Goal: Task Accomplishment & Management: Complete application form

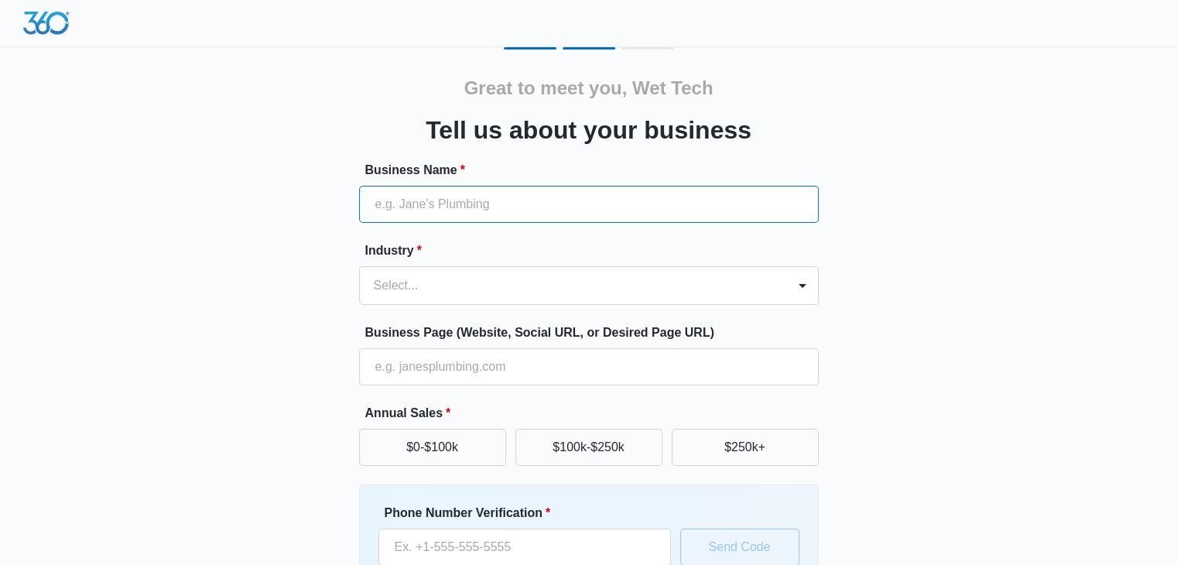
click at [532, 209] on input "Business Name *" at bounding box center [589, 204] width 460 height 37
paste input "Wet Tech Energy"
type input "Wet Tech Energy"
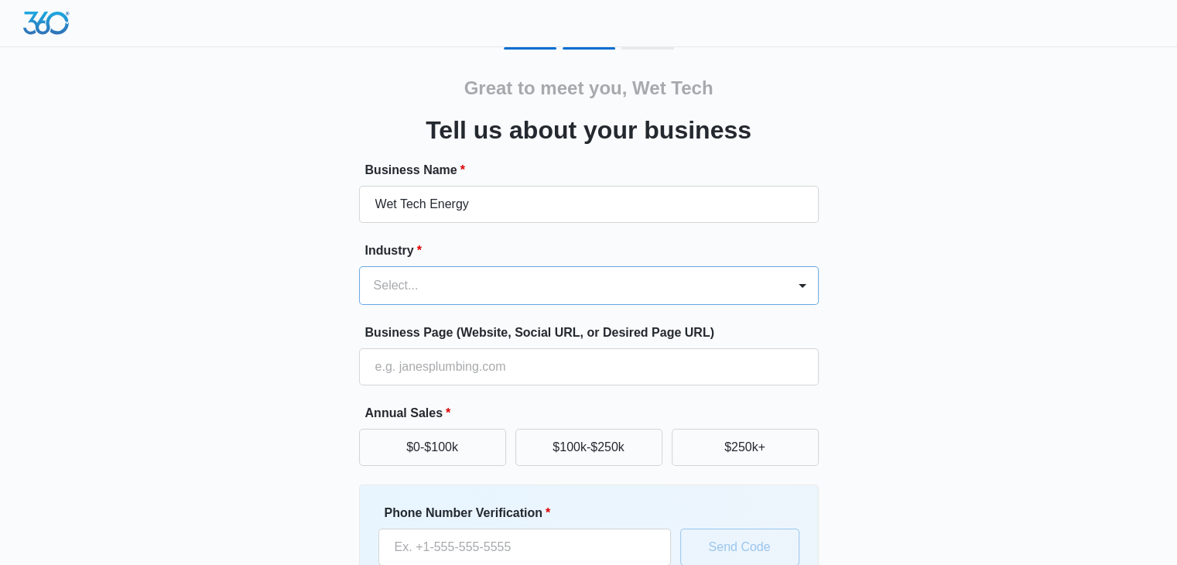
click at [495, 277] on div at bounding box center [570, 286] width 393 height 22
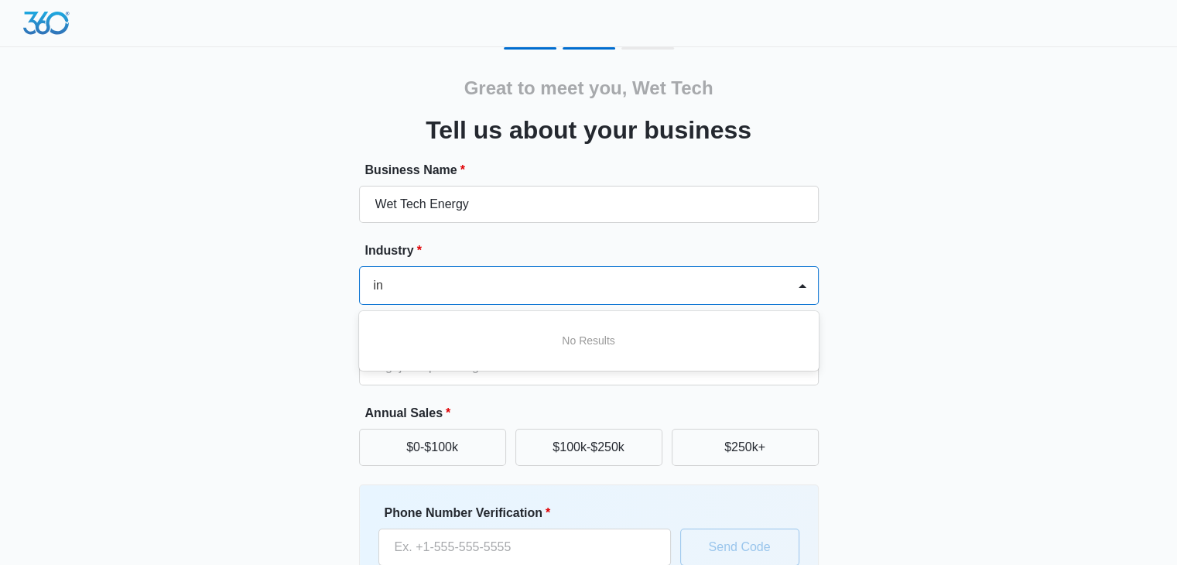
type input "i"
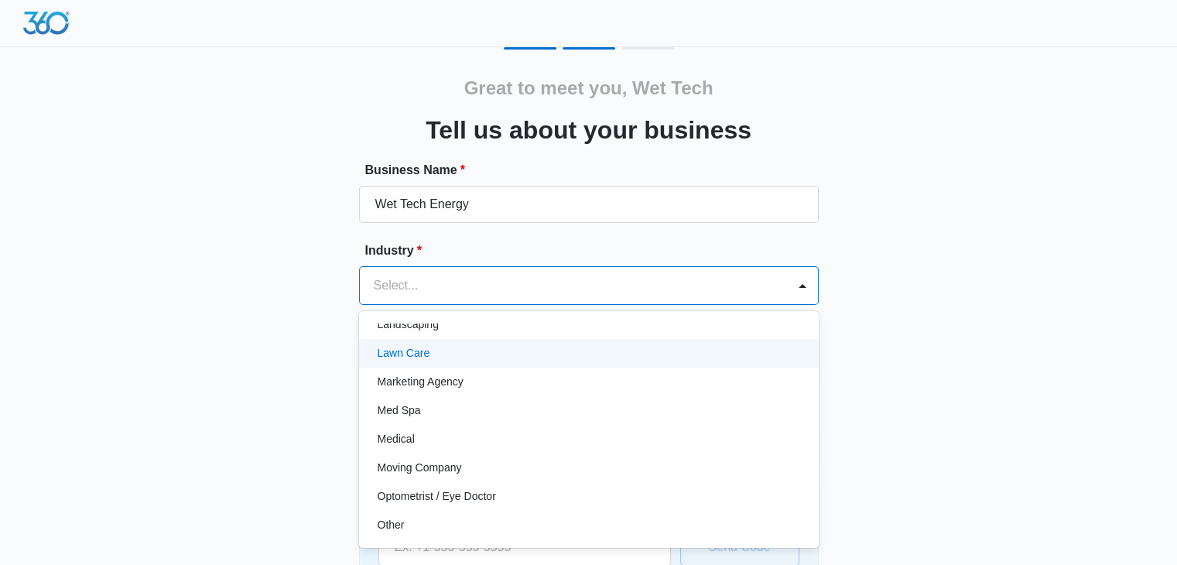
scroll to position [774, 0]
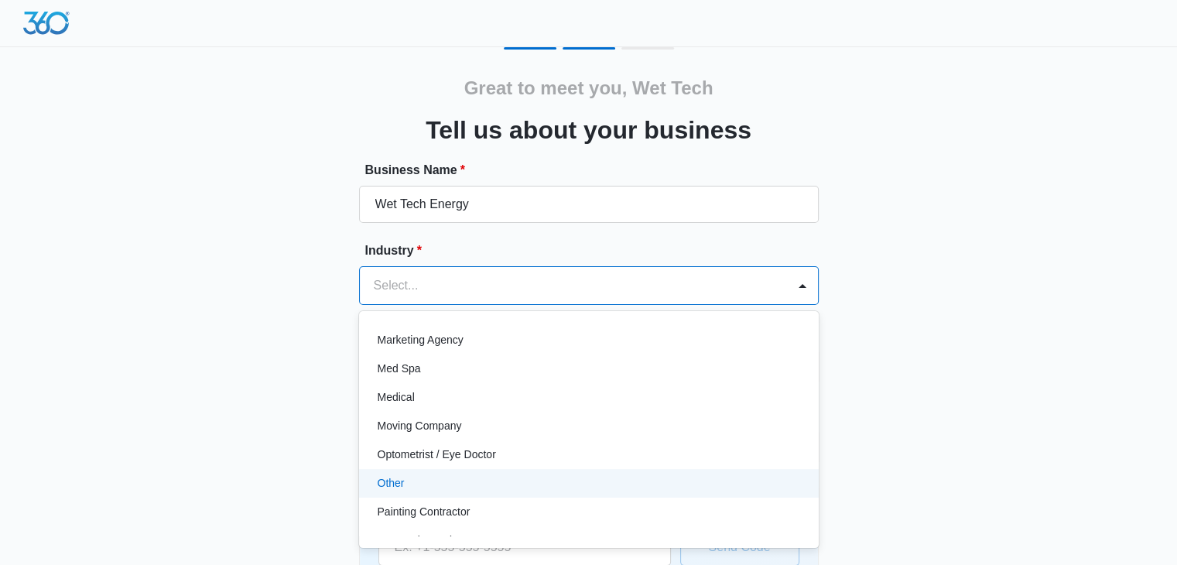
click at [471, 478] on div "Other" at bounding box center [588, 483] width 420 height 16
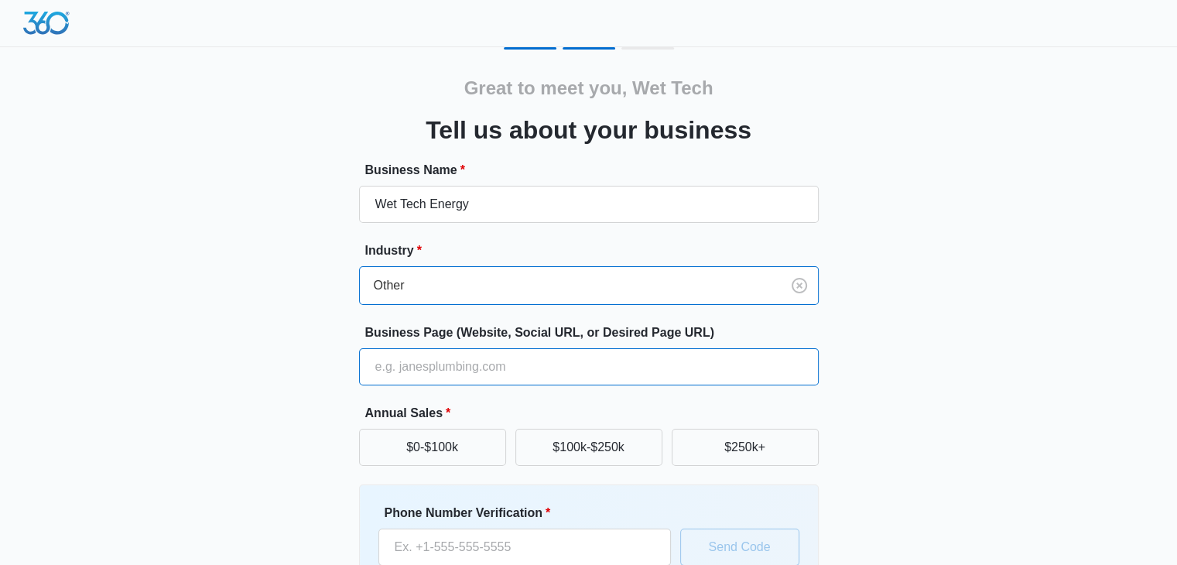
click at [480, 358] on input "Business Page (Website, Social URL, or Desired Page URL)" at bounding box center [589, 366] width 460 height 37
paste input "[URL][DOMAIN_NAME]"
type input "[URL][DOMAIN_NAME]"
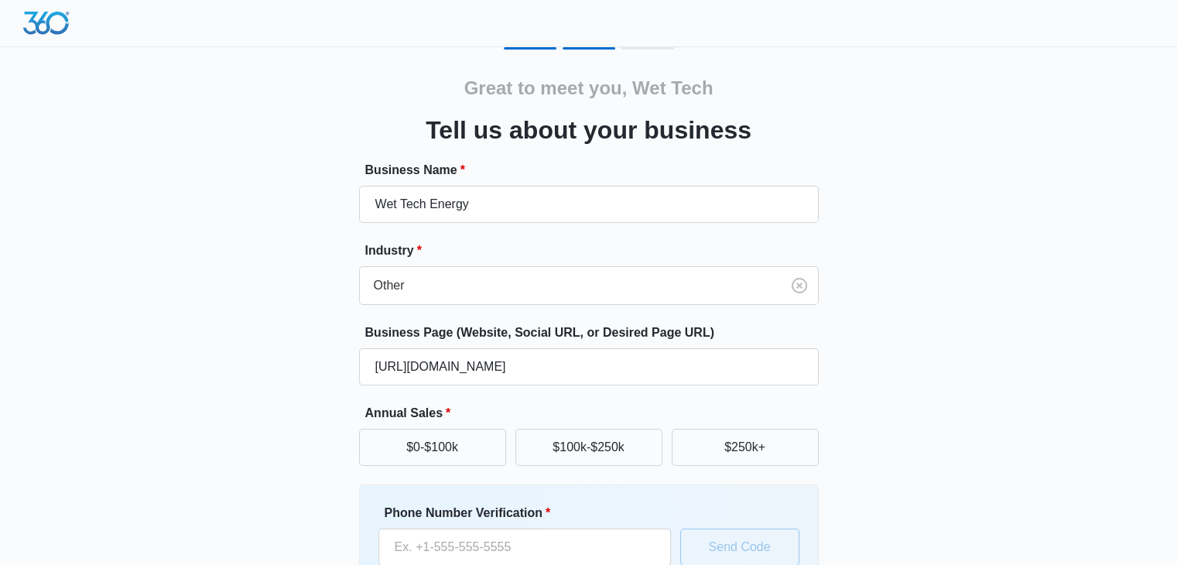
click at [500, 406] on label "Annual Sales *" at bounding box center [595, 413] width 460 height 19
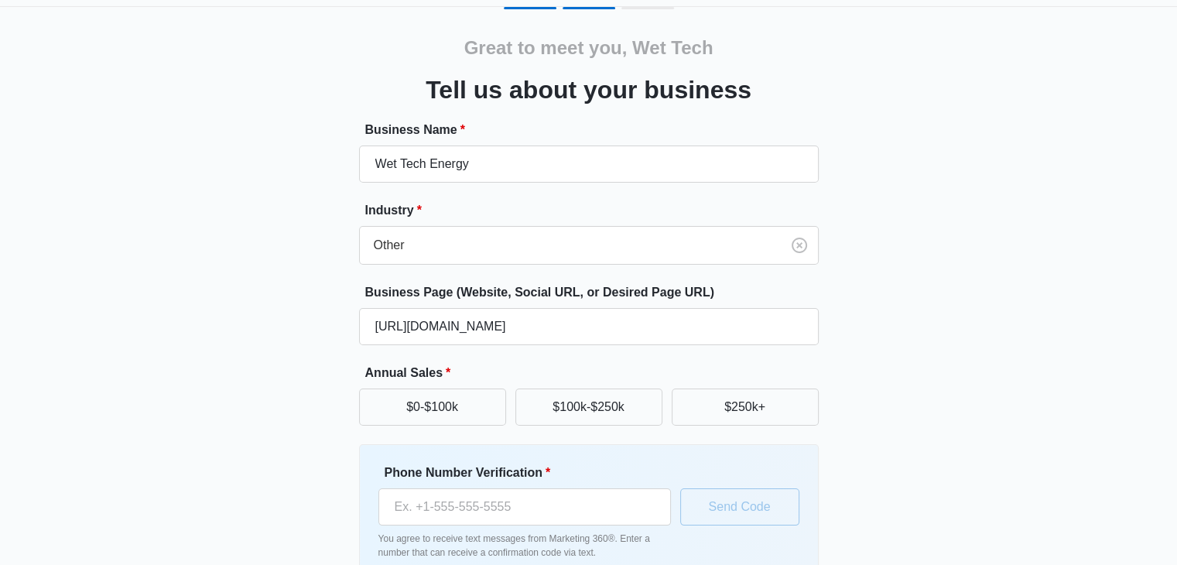
scroll to position [77, 0]
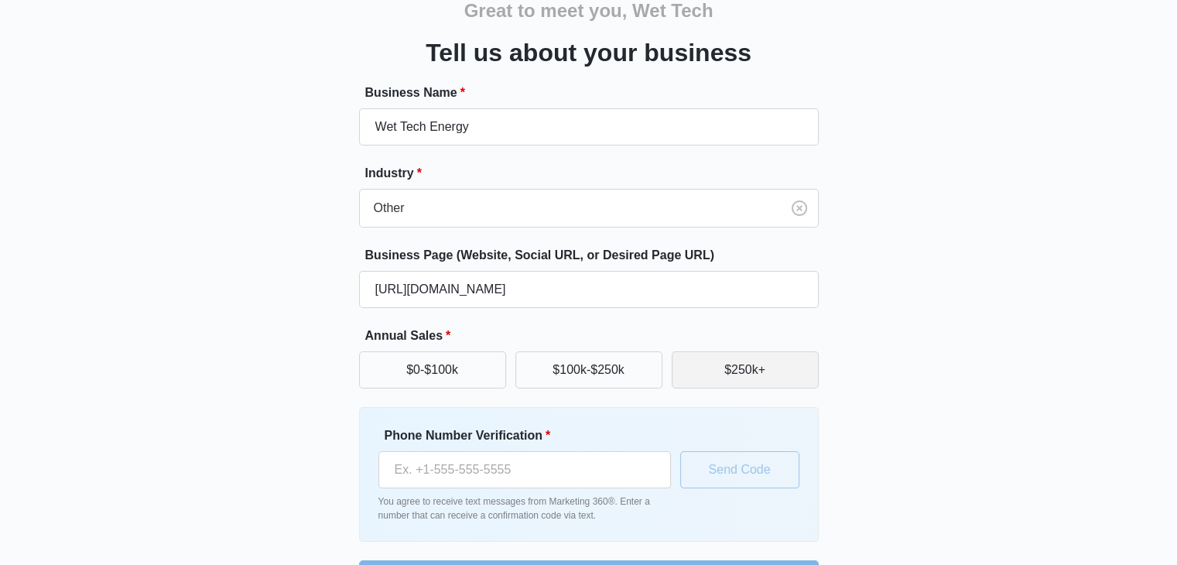
click at [730, 363] on button "$250k+" at bounding box center [745, 369] width 147 height 37
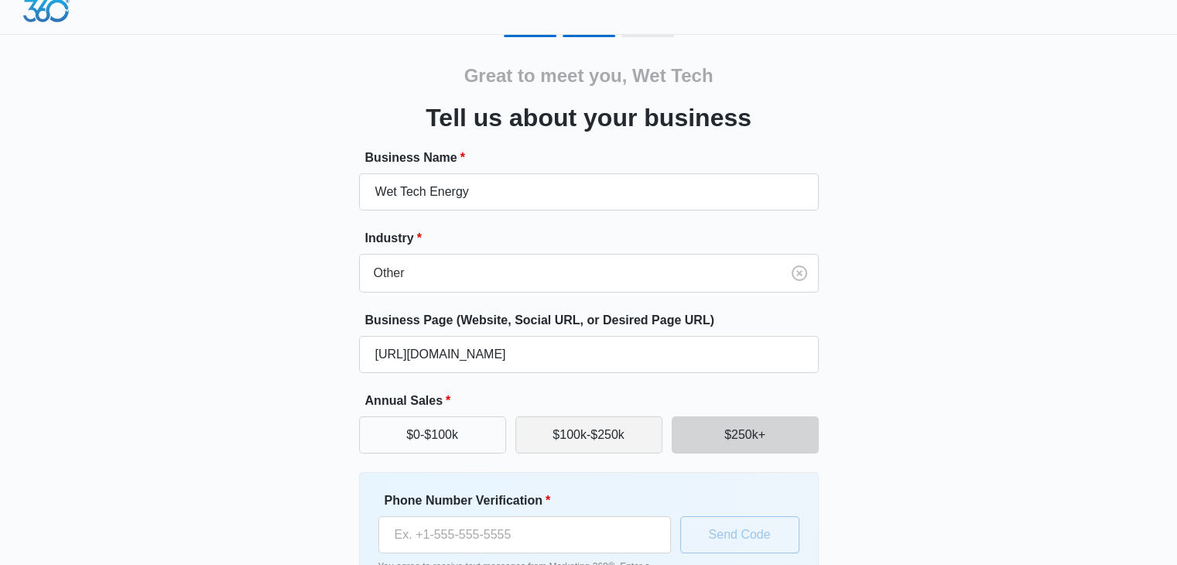
scroll to position [0, 0]
